Goal: Book appointment/travel/reservation

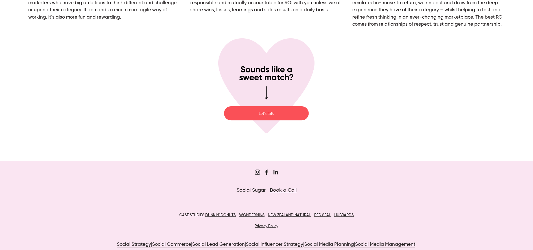
scroll to position [2155, 0]
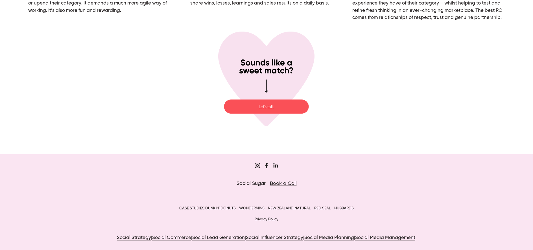
click at [296, 182] on link "Book a Call" at bounding box center [283, 183] width 27 height 5
